Goal: Navigation & Orientation: Go to known website

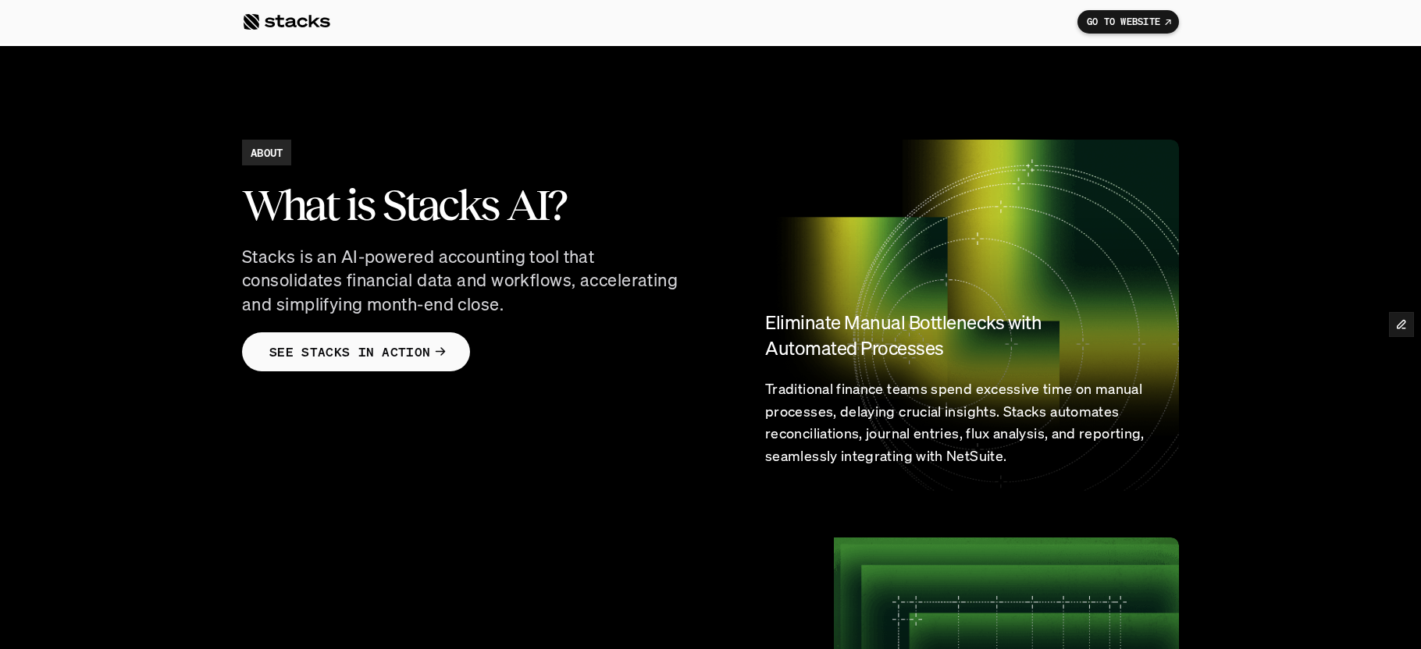
scroll to position [1471, 0]
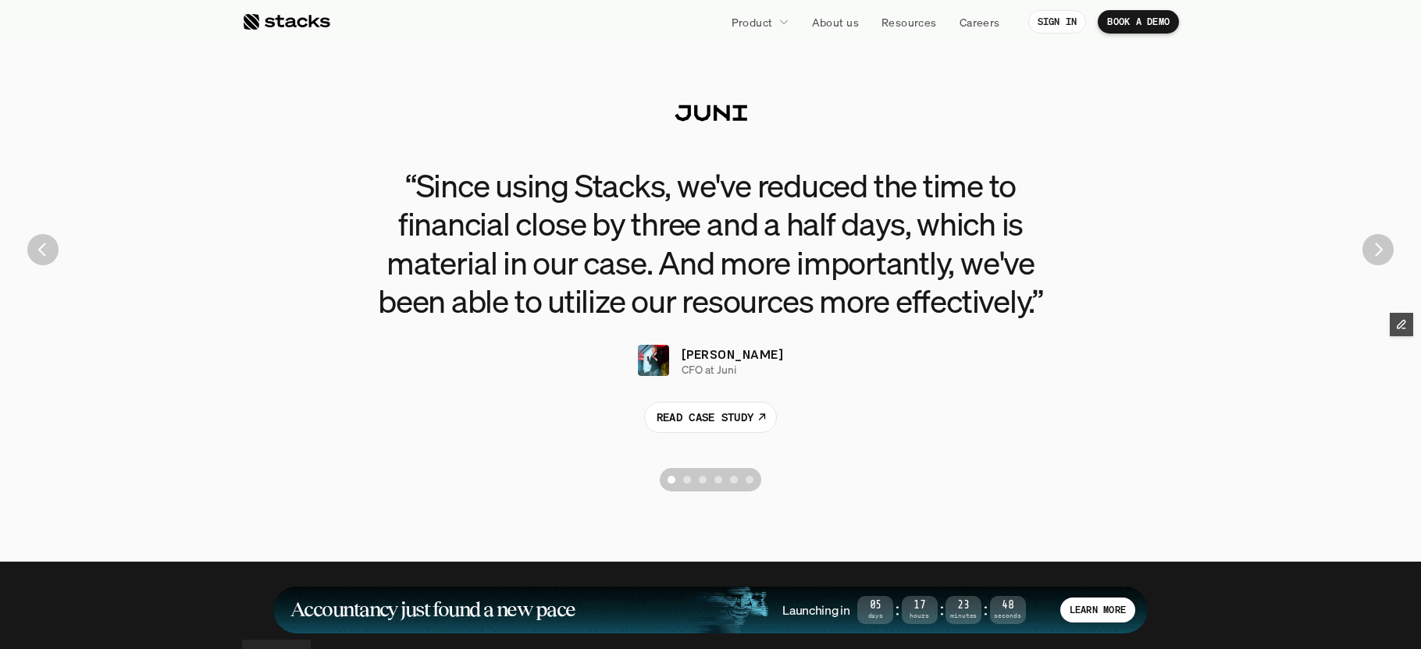
scroll to position [3524, 0]
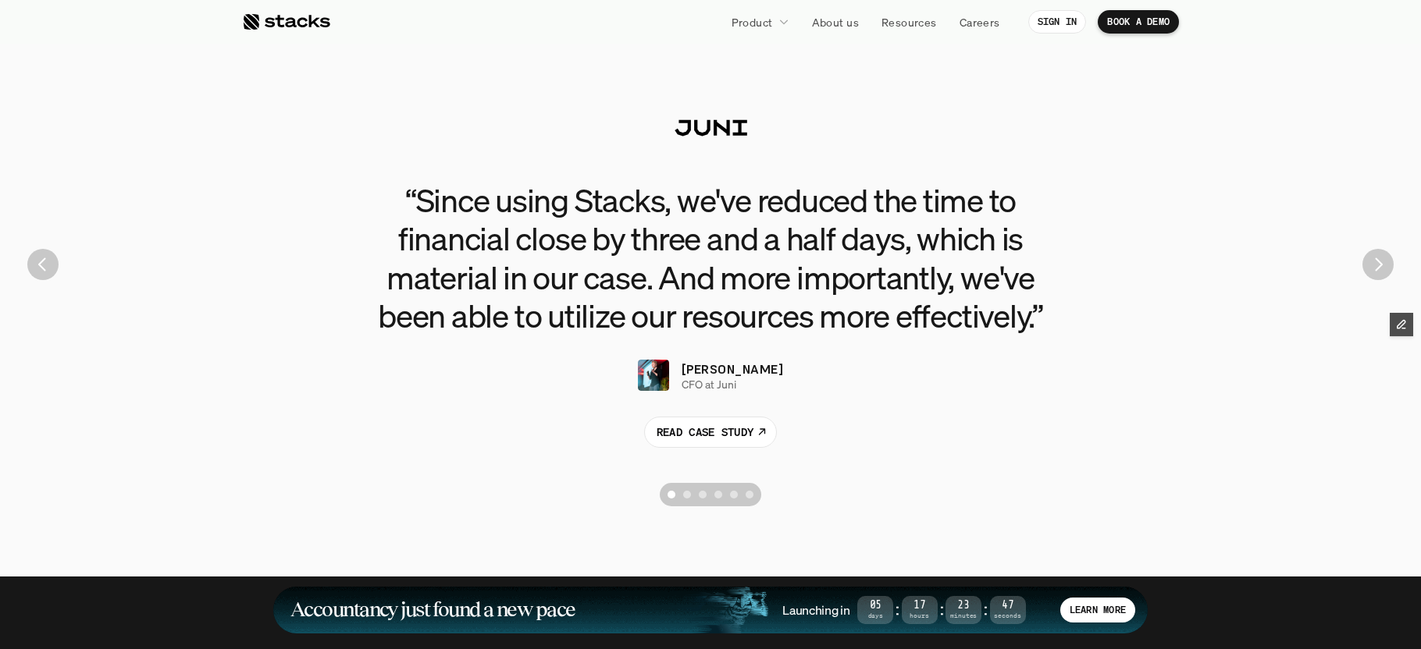
click at [1375, 269] on img "Next" at bounding box center [1377, 264] width 31 height 31
